Goal: Information Seeking & Learning: Learn about a topic

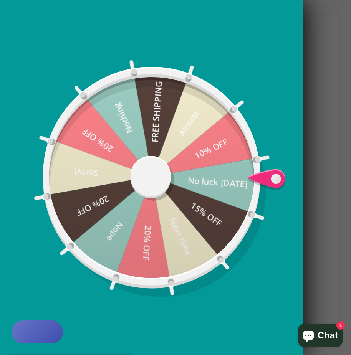
scroll to position [652, 0]
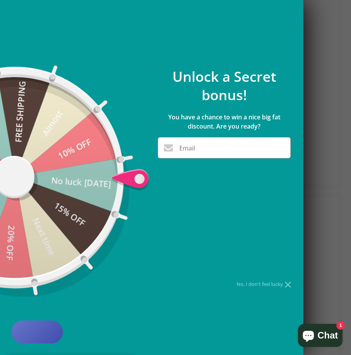
click at [270, 284] on div "No, I don't feel lucky" at bounding box center [223, 284] width 133 height 5
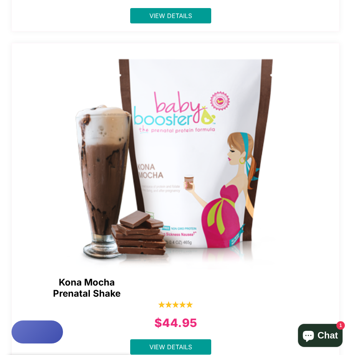
scroll to position [882, 0]
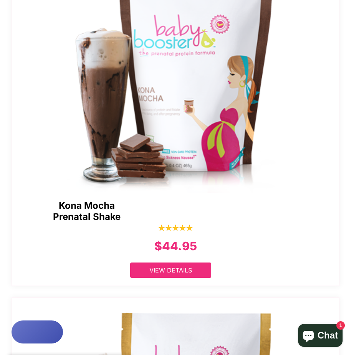
click at [195, 270] on link "View Details" at bounding box center [170, 269] width 81 height 15
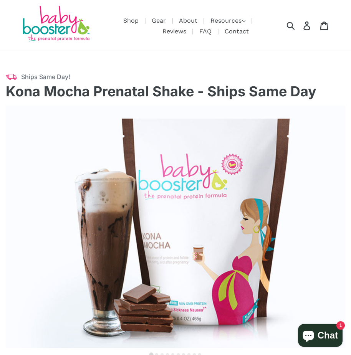
select select "******"
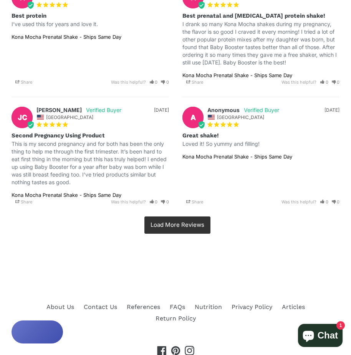
scroll to position [2895, 0]
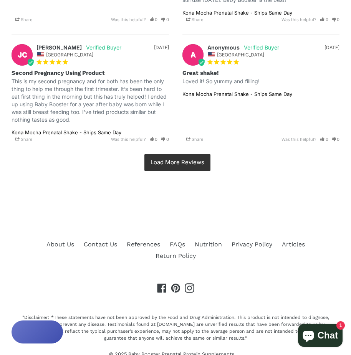
drag, startPoint x: 222, startPoint y: 129, endPoint x: 221, endPoint y: 123, distance: 6.7
click at [221, 123] on div "A 07/12/2025 Anonymous United States Great shake! Loved it! So yummy and fillin…" at bounding box center [260, 88] width 157 height 108
drag, startPoint x: 93, startPoint y: 103, endPoint x: 321, endPoint y: 132, distance: 230.0
click at [321, 132] on div "A 07/12/2025 Anonymous United States Great shake! Loved it! So yummy and fillin…" at bounding box center [260, 88] width 157 height 108
click at [262, 119] on div "A 07/12/2025 Anonymous United States Great shake! Loved it! So yummy and fillin…" at bounding box center [260, 88] width 157 height 108
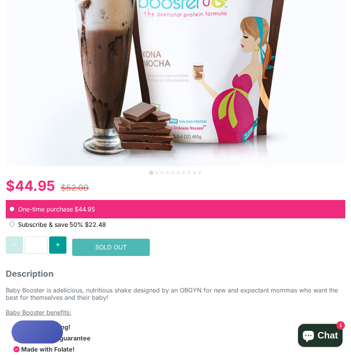
scroll to position [363, 0]
